Goal: Task Accomplishment & Management: Use online tool/utility

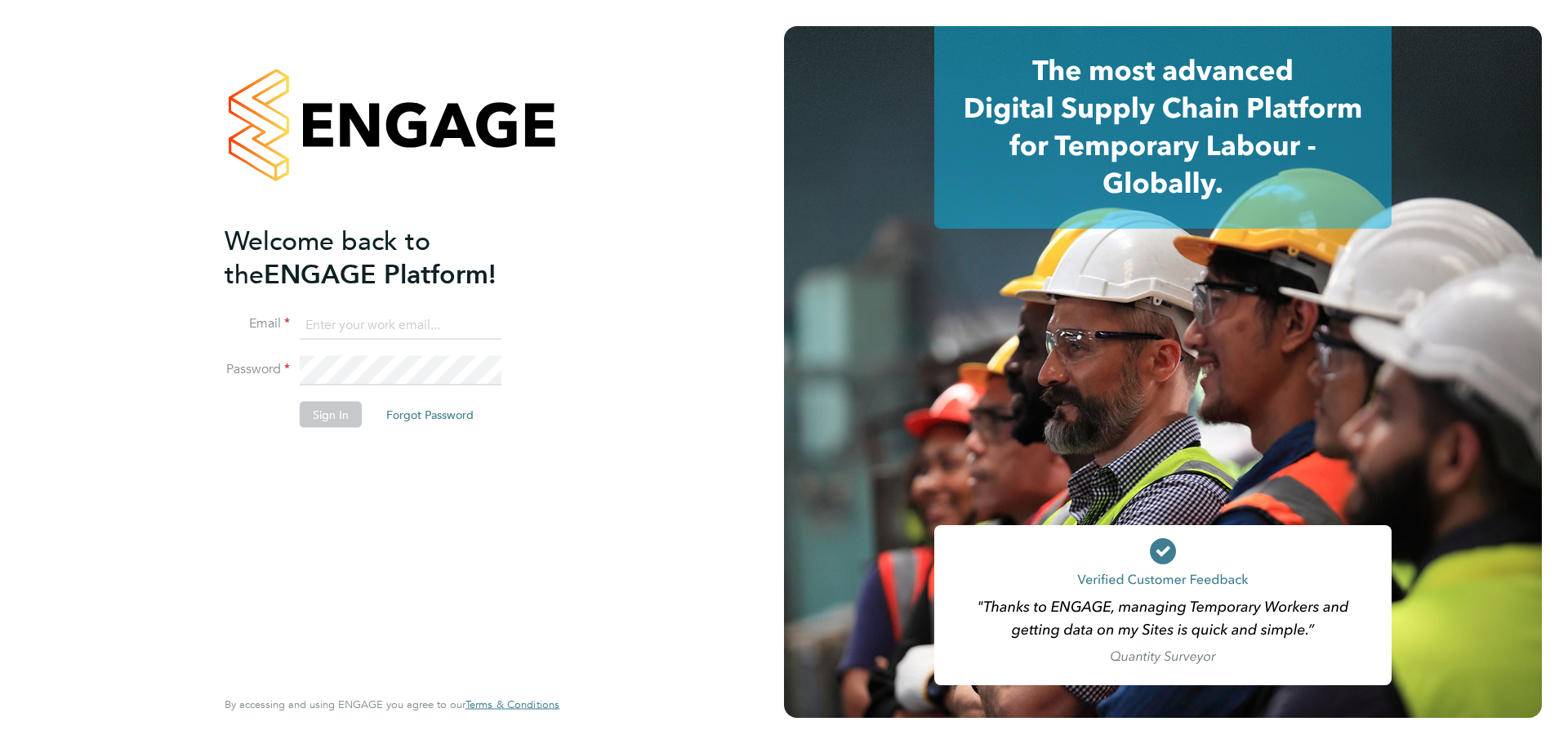
click at [365, 319] on input at bounding box center [401, 325] width 202 height 30
type input "dan.daykin@vistry.co.uk"
click at [325, 405] on button "Sign In" at bounding box center [330, 413] width 62 height 26
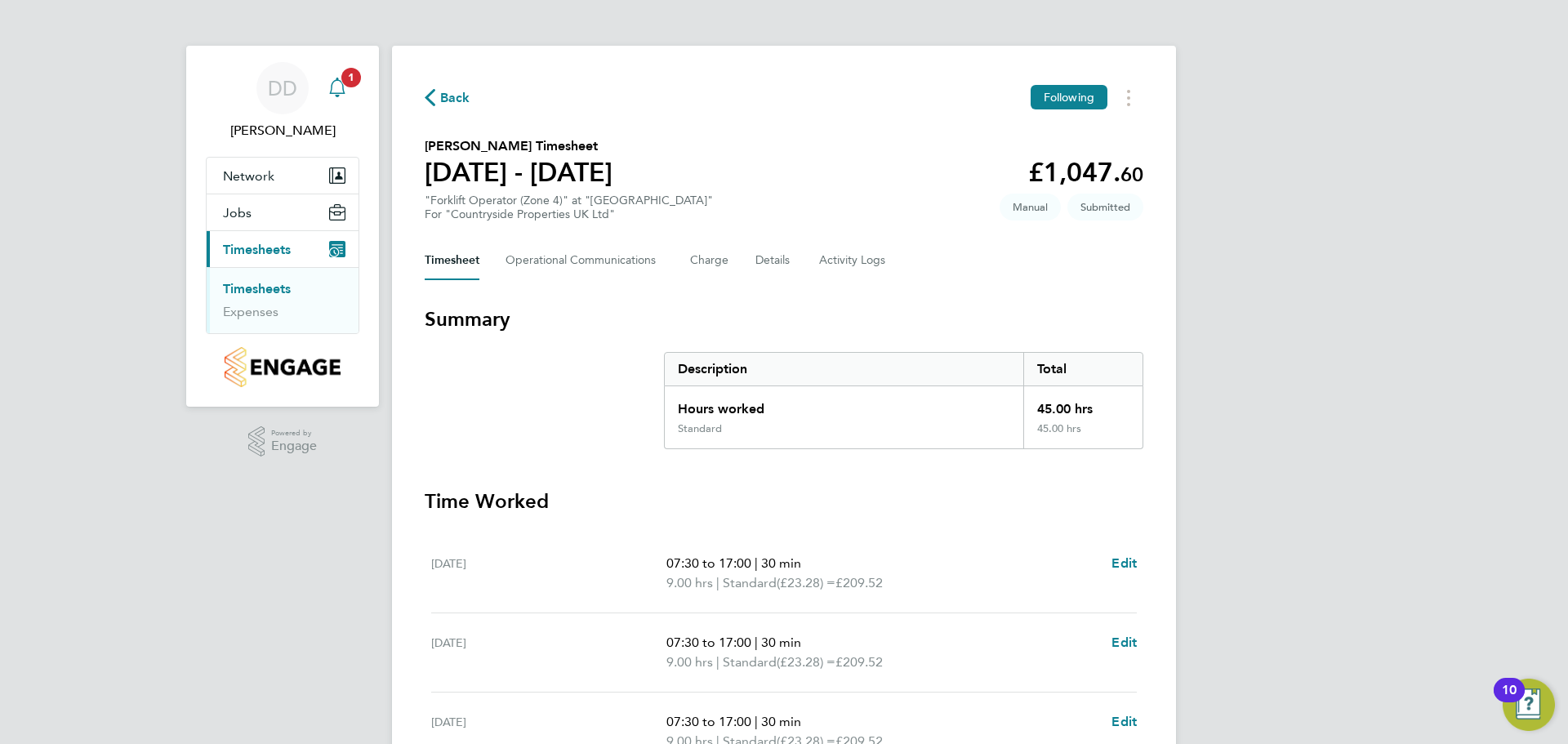
click at [342, 77] on span "1" at bounding box center [351, 77] width 20 height 20
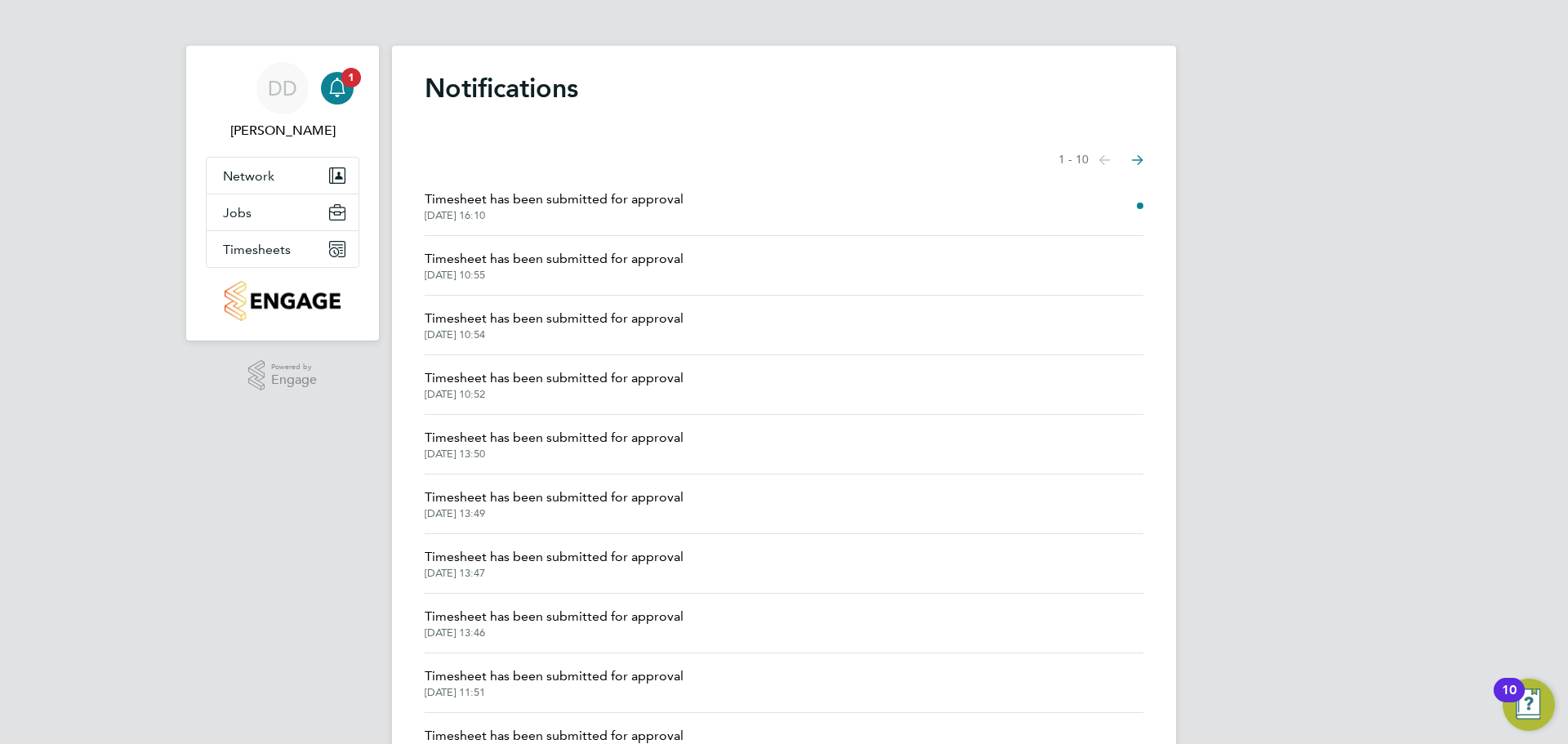
click at [1121, 202] on li "Timesheet has been submitted for approval [DATE] 16:10" at bounding box center [784, 206] width 719 height 60
click at [619, 204] on span "Timesheet has been submitted for approval" at bounding box center [554, 199] width 259 height 20
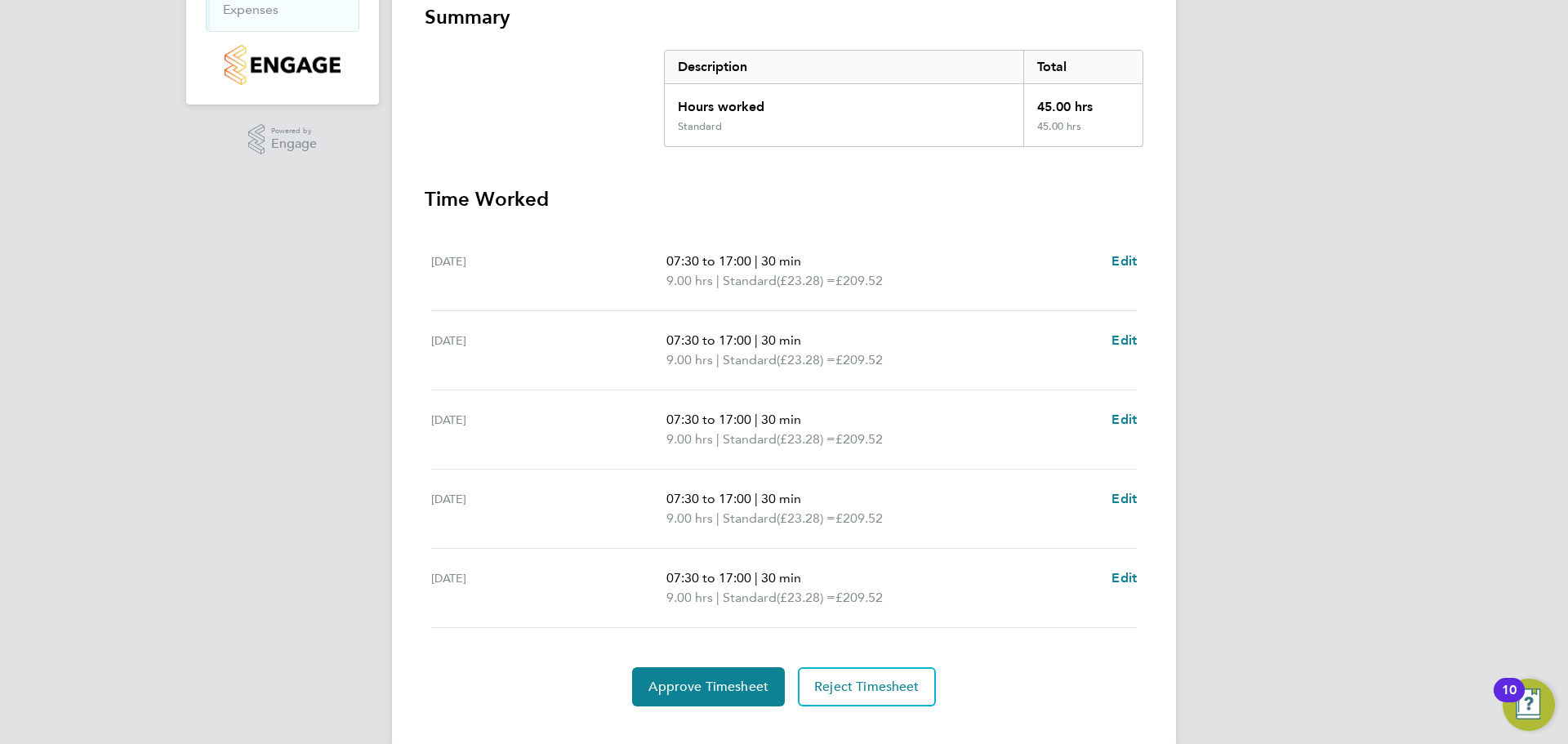
scroll to position [331, 0]
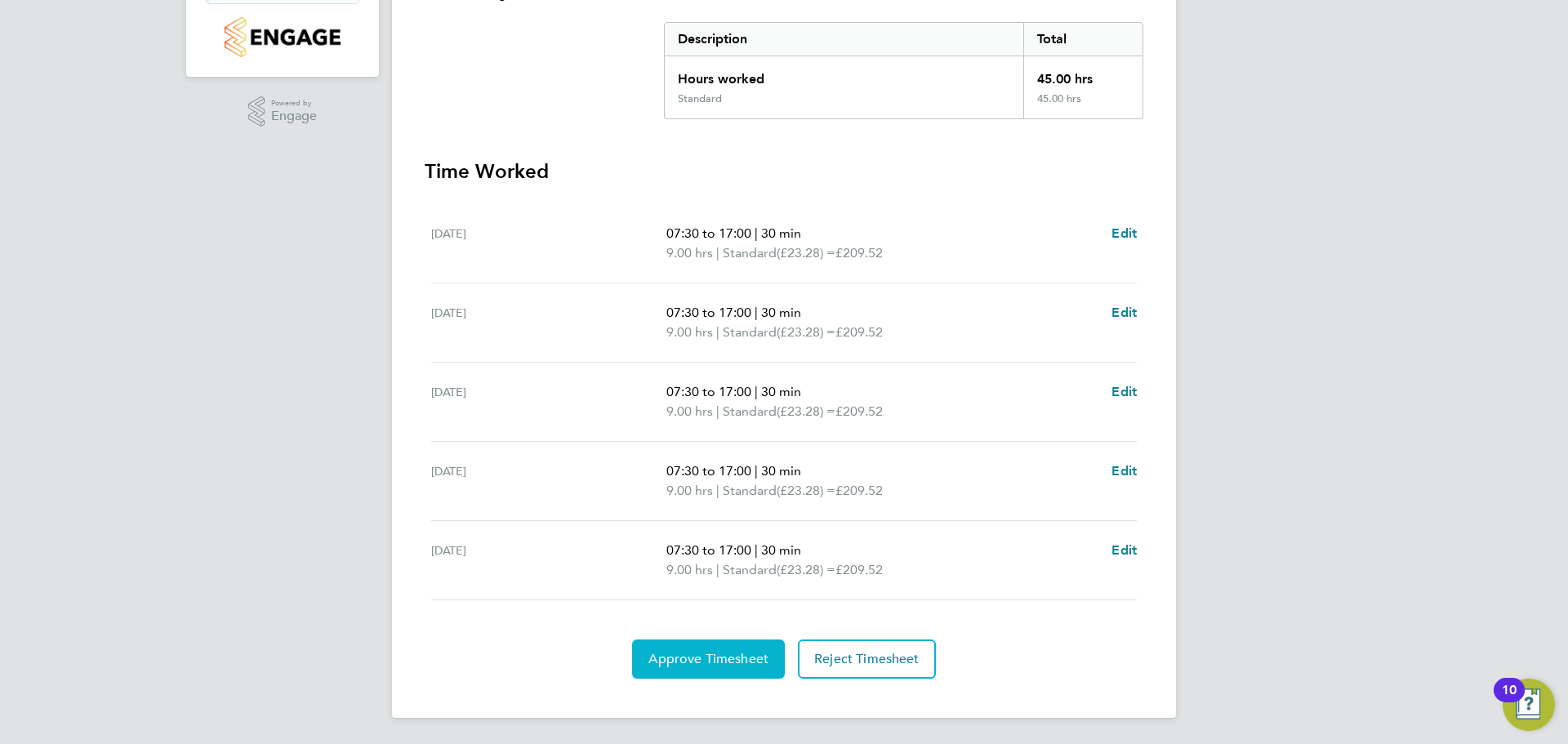
click at [699, 655] on span "Approve Timesheet" at bounding box center [708, 659] width 120 height 16
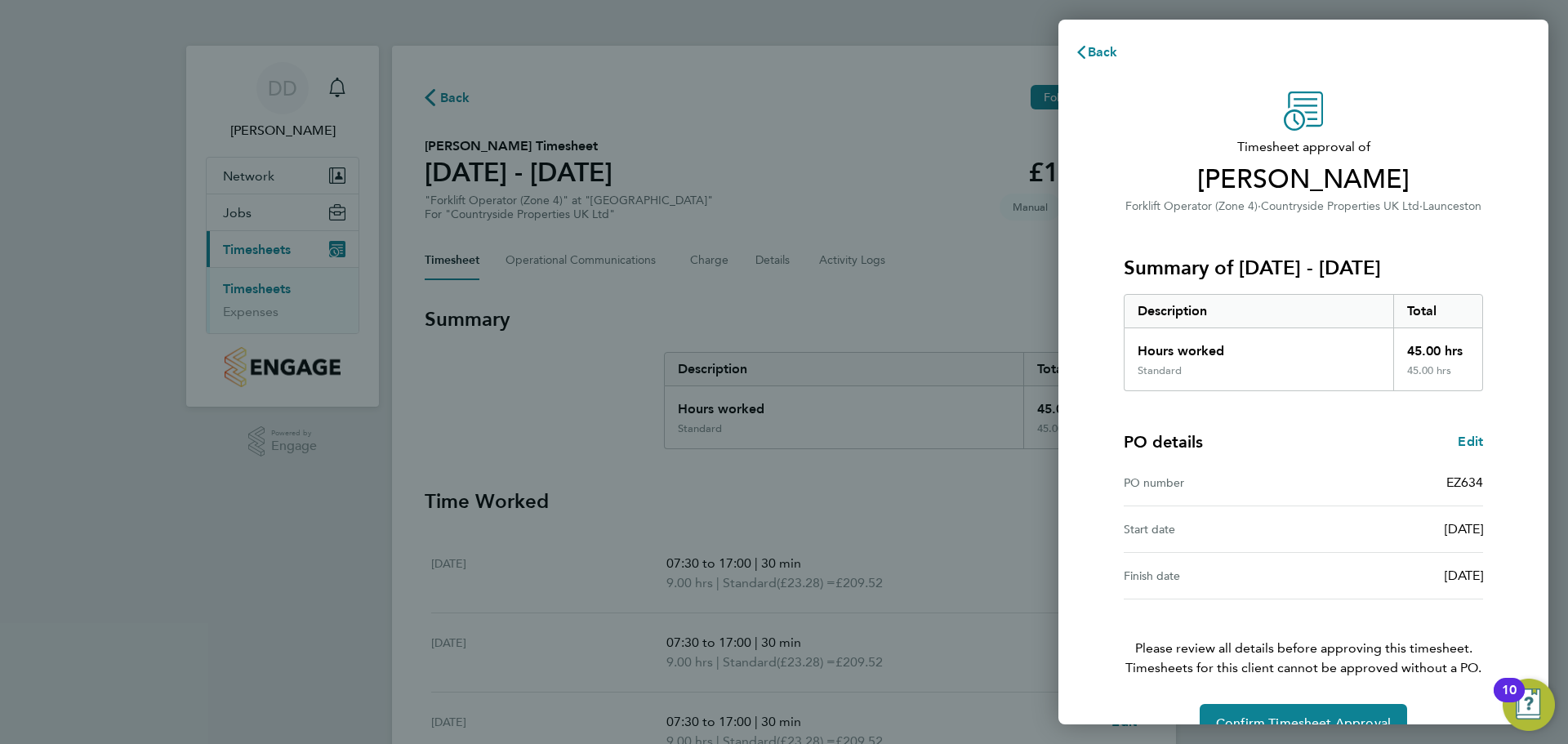
scroll to position [38, 0]
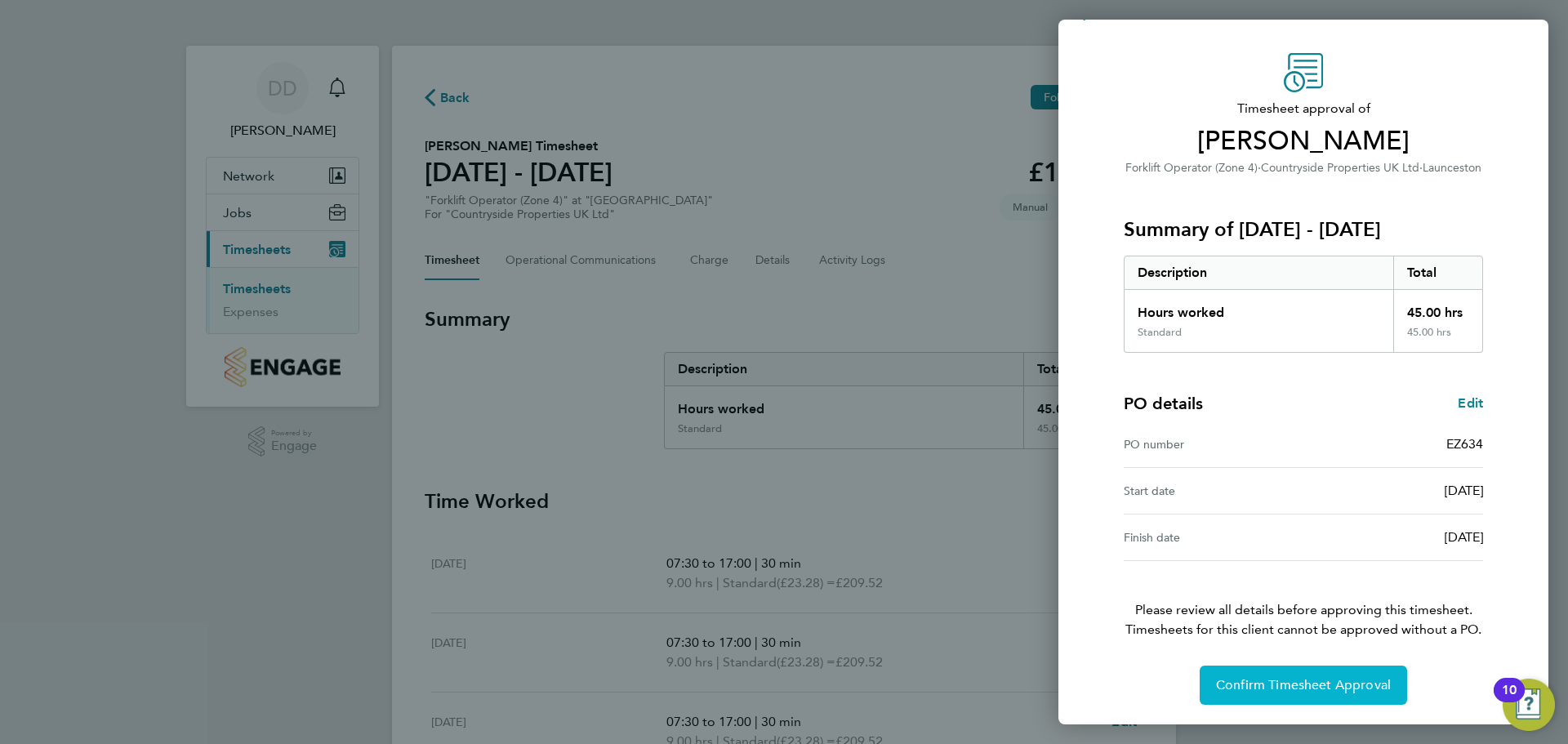
click at [1323, 678] on span "Confirm Timesheet Approval" at bounding box center [1303, 685] width 175 height 16
